Goal: Contribute content: Add original content to the website for others to see

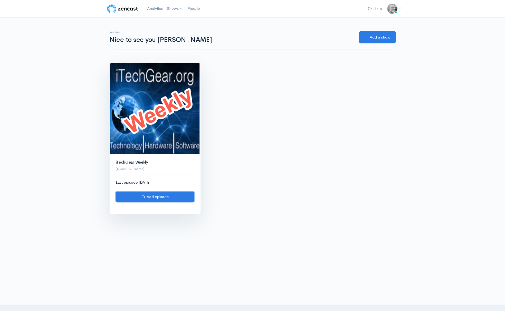
click at [159, 197] on link "Add episode" at bounding box center [155, 197] width 79 height 11
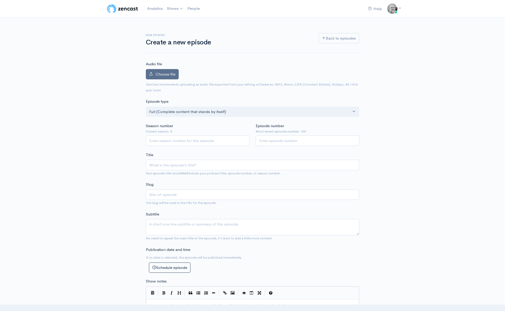
click at [165, 70] on label "Choose file" at bounding box center [162, 74] width 33 height 11
click at [0, 0] on input "Choose file" at bounding box center [0, 0] width 0 height 0
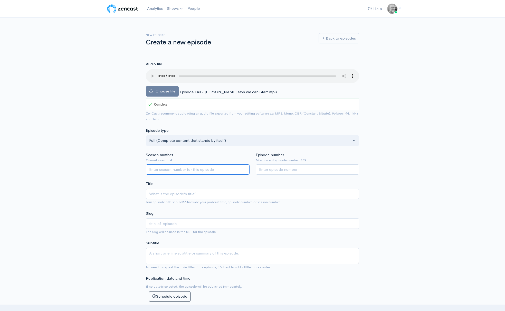
click at [214, 169] on input "Season number" at bounding box center [198, 169] width 104 height 11
type input "4"
click at [288, 170] on input "Episode number" at bounding box center [308, 169] width 104 height 11
type input "140"
click at [231, 192] on input "Title" at bounding box center [252, 194] width 213 height 11
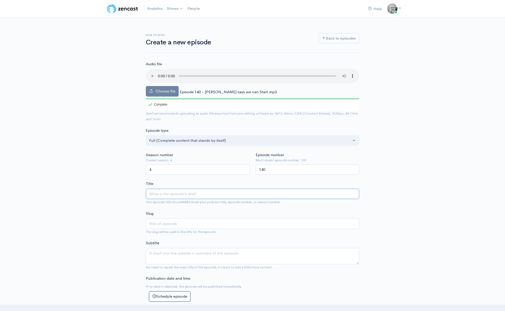
paste input "Episode 140 - [PERSON_NAME] says we can Start"
type input "Episode 140 - [PERSON_NAME] says we can Start"
type input "episode-140-[PERSON_NAME]-says-we-can-start"
type input "Episode 140 - [PERSON_NAME] says we can Start"
click at [177, 253] on textarea "Subtitle" at bounding box center [252, 256] width 213 height 16
